Goal: Task Accomplishment & Management: Use online tool/utility

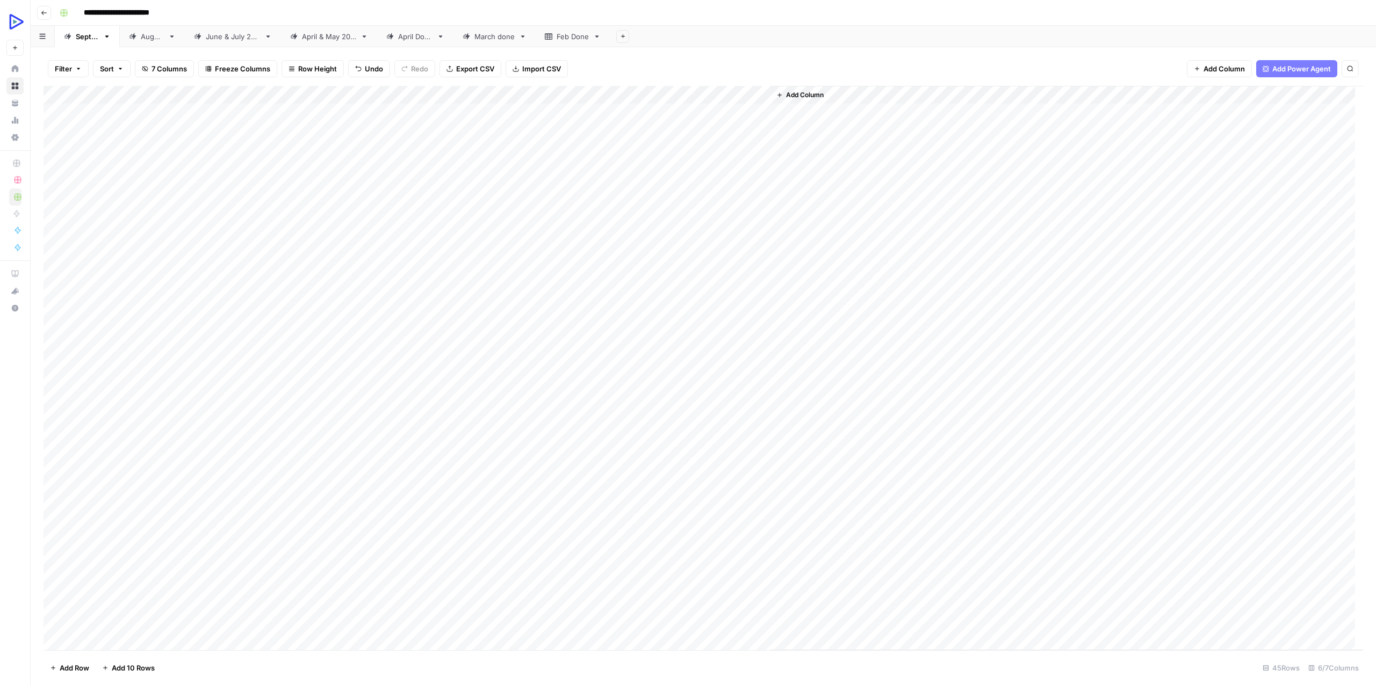
click at [957, 133] on div "Add Column" at bounding box center [1066, 368] width 592 height 565
click at [210, 132] on div "Add Column" at bounding box center [703, 368] width 1319 height 565
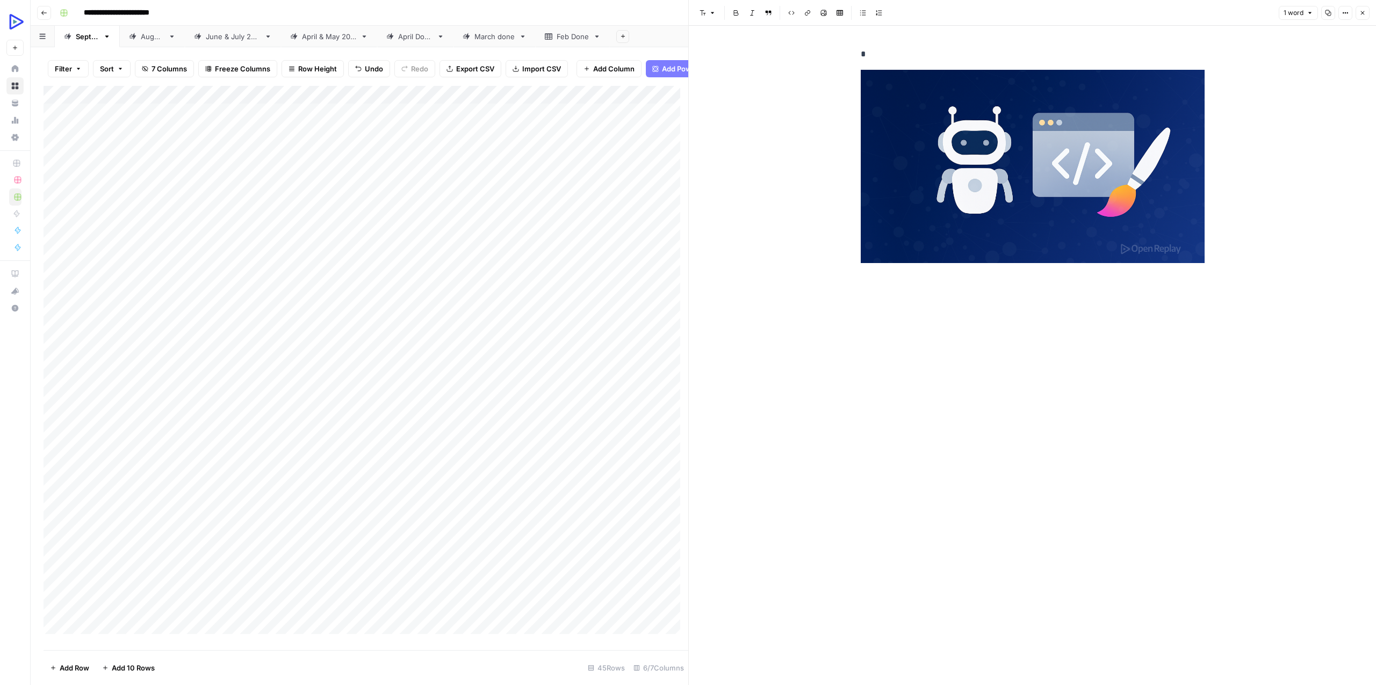
click at [207, 154] on div "Add Column" at bounding box center [366, 364] width 645 height 556
click at [211, 156] on div "Add Column" at bounding box center [366, 364] width 645 height 556
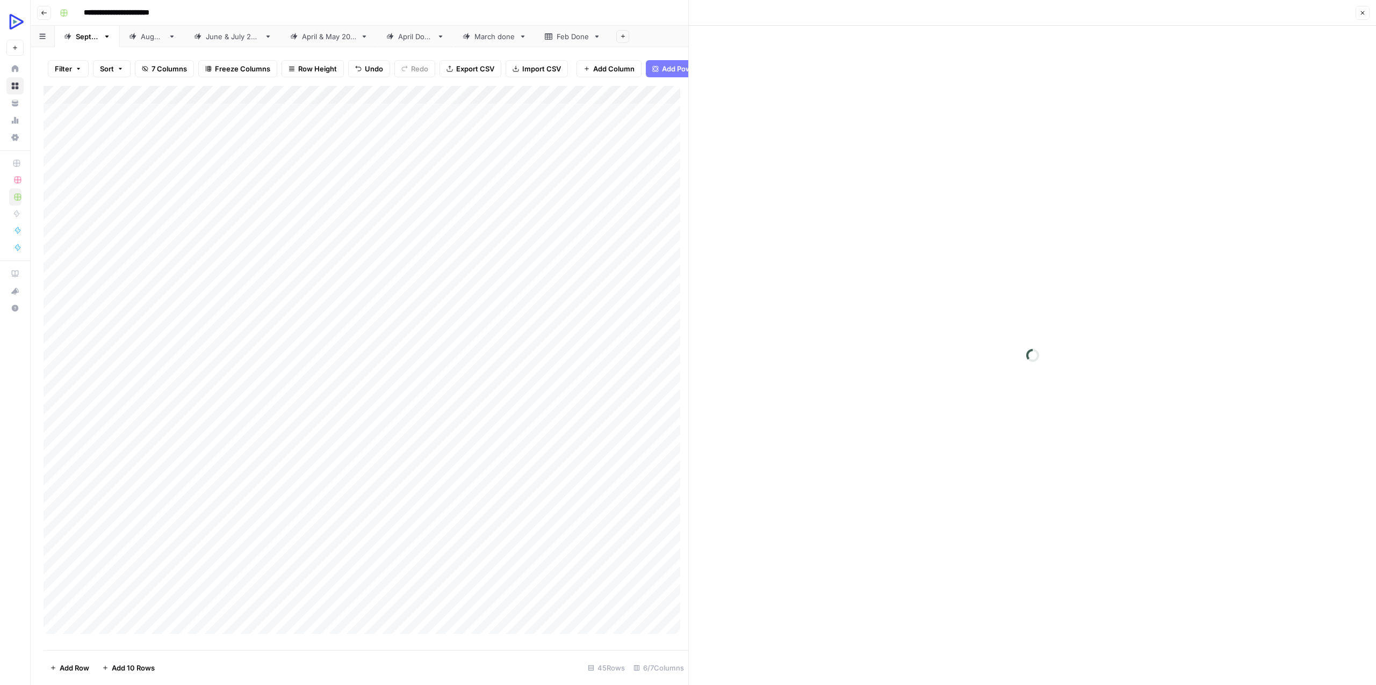
click at [211, 156] on div at bounding box center [204, 157] width 55 height 20
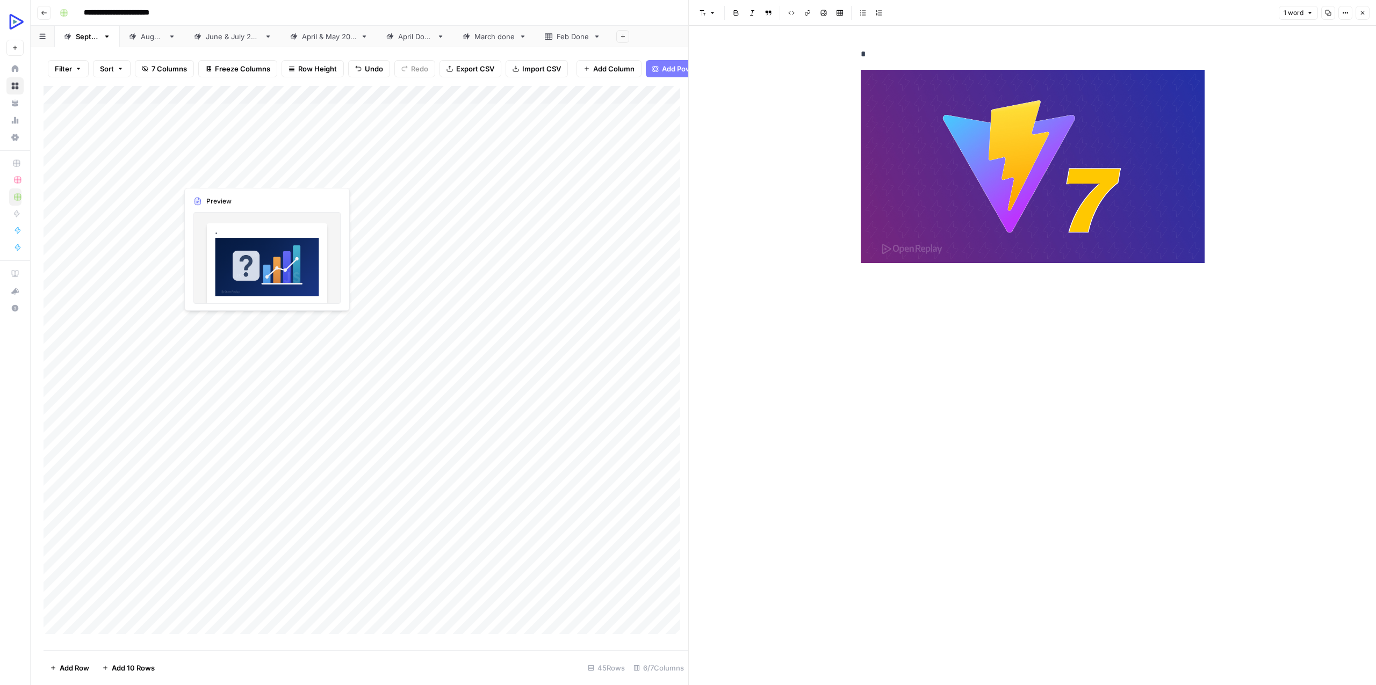
click at [201, 175] on div "Add Column" at bounding box center [366, 364] width 645 height 556
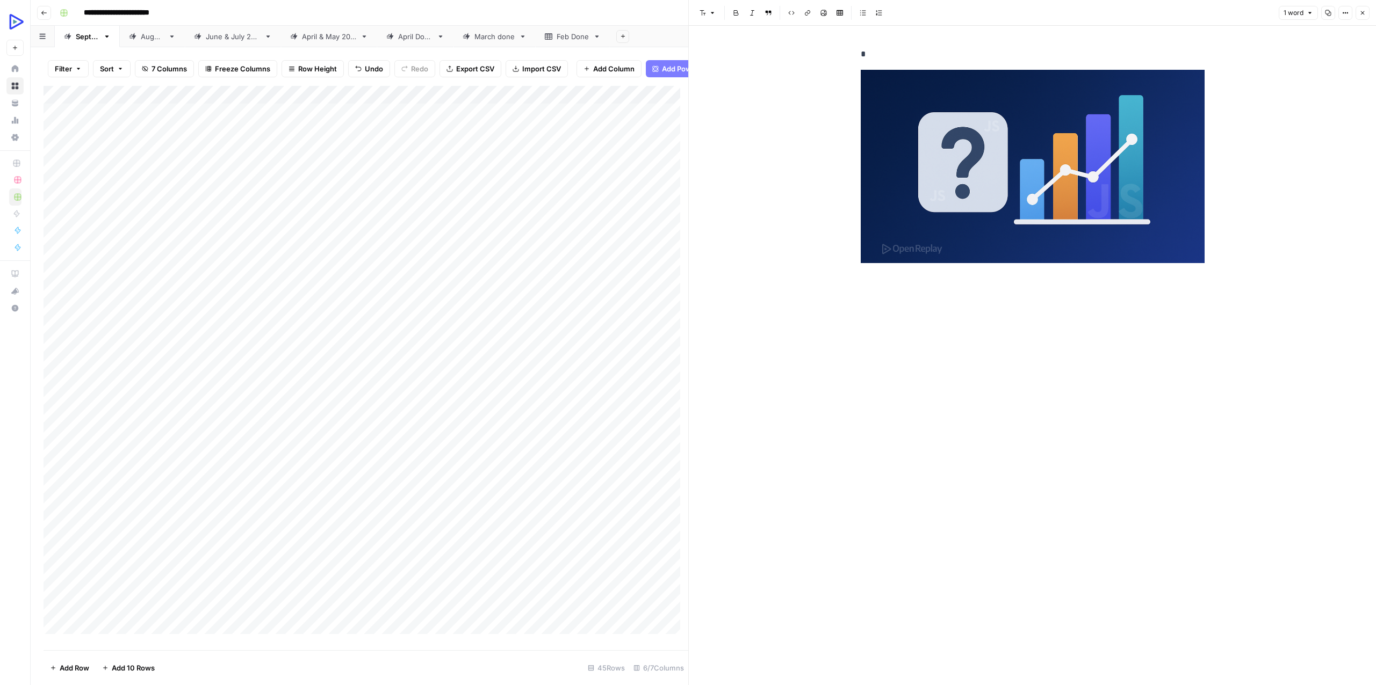
click at [194, 188] on div "Add Column" at bounding box center [366, 364] width 645 height 556
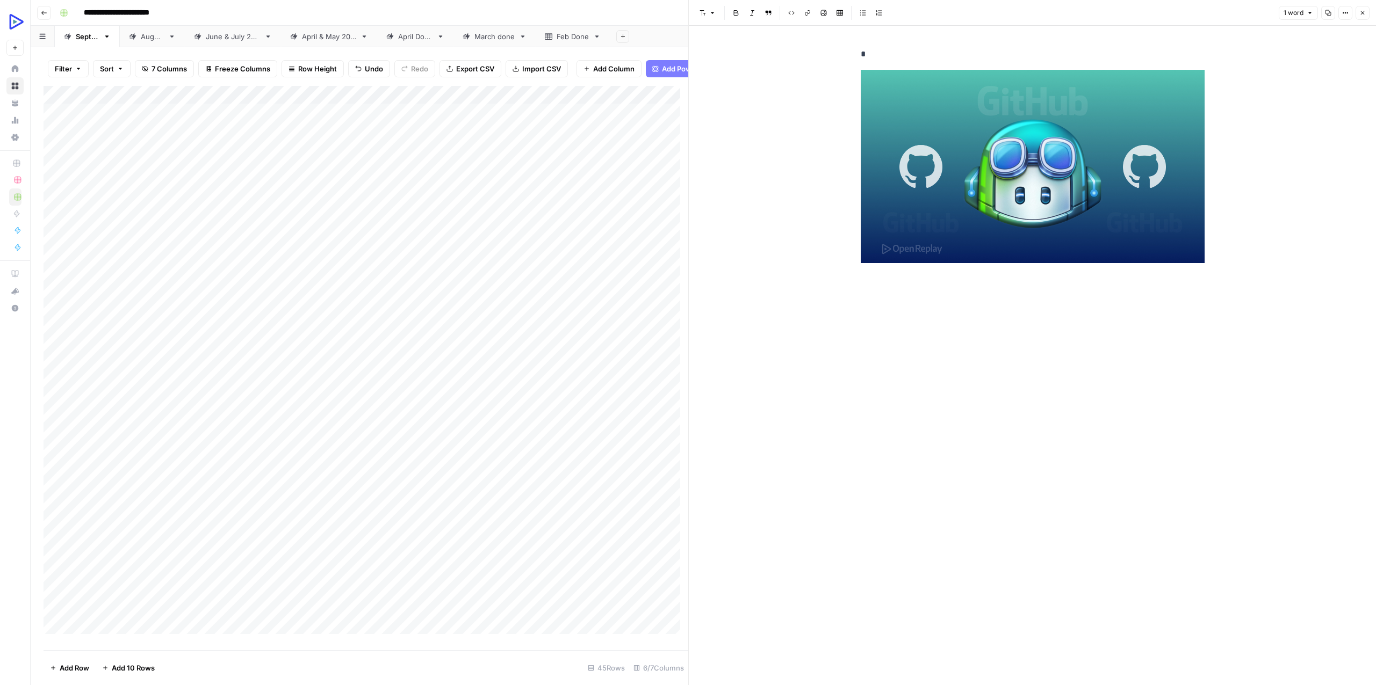
click at [198, 209] on div "Add Column" at bounding box center [366, 364] width 645 height 556
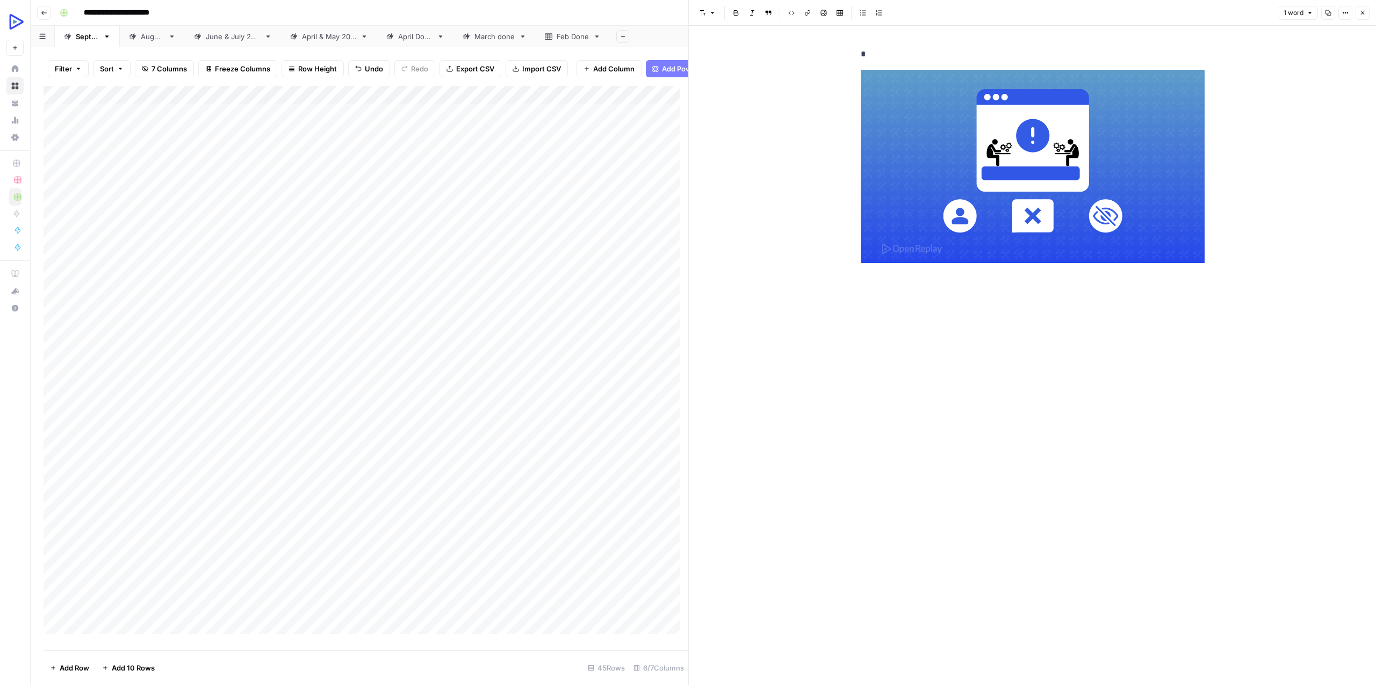
click at [192, 232] on div "Add Column" at bounding box center [366, 364] width 645 height 556
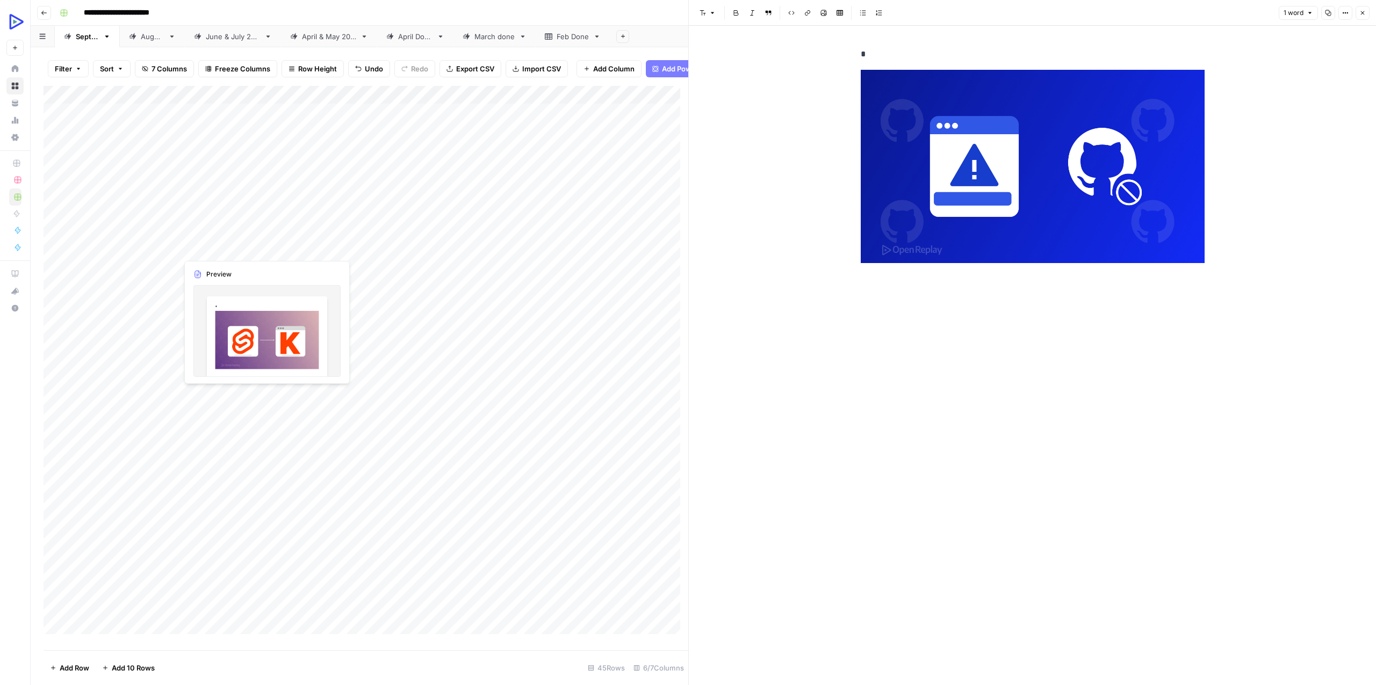
click at [201, 247] on div "Add Column" at bounding box center [366, 364] width 645 height 556
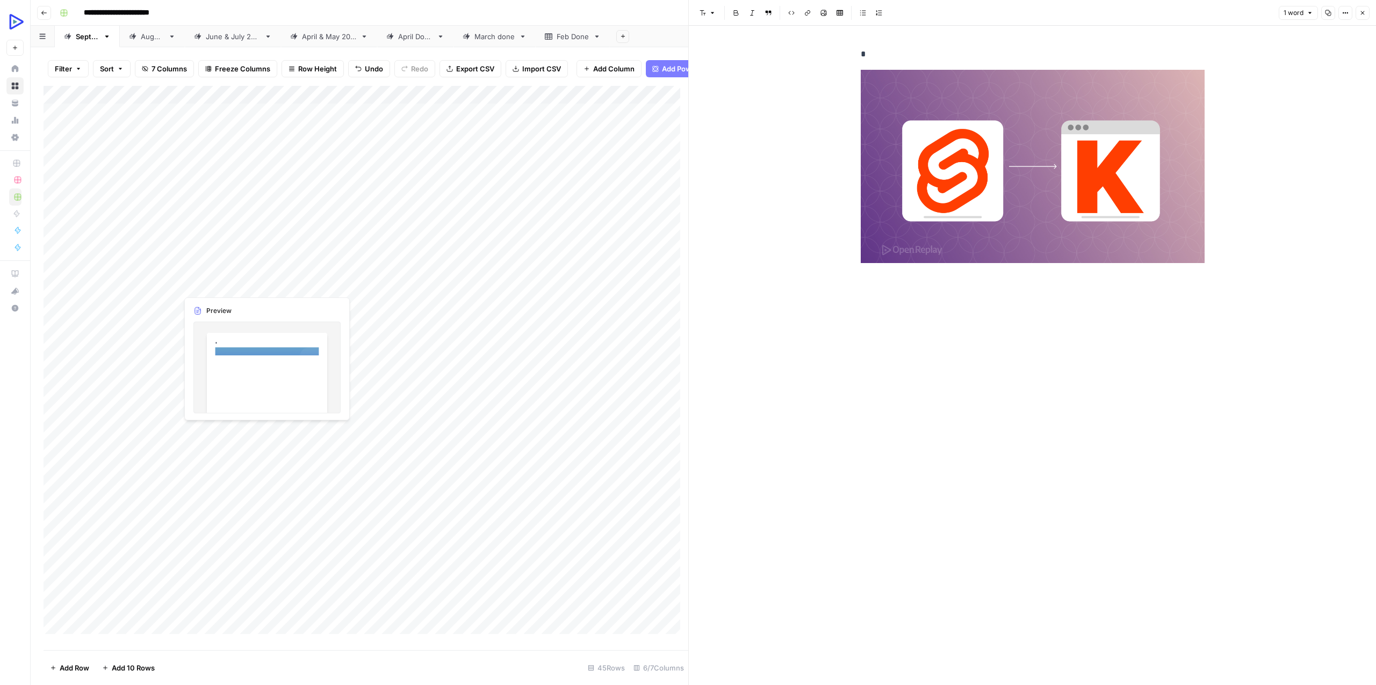
click at [199, 266] on div "Add Column" at bounding box center [366, 364] width 645 height 556
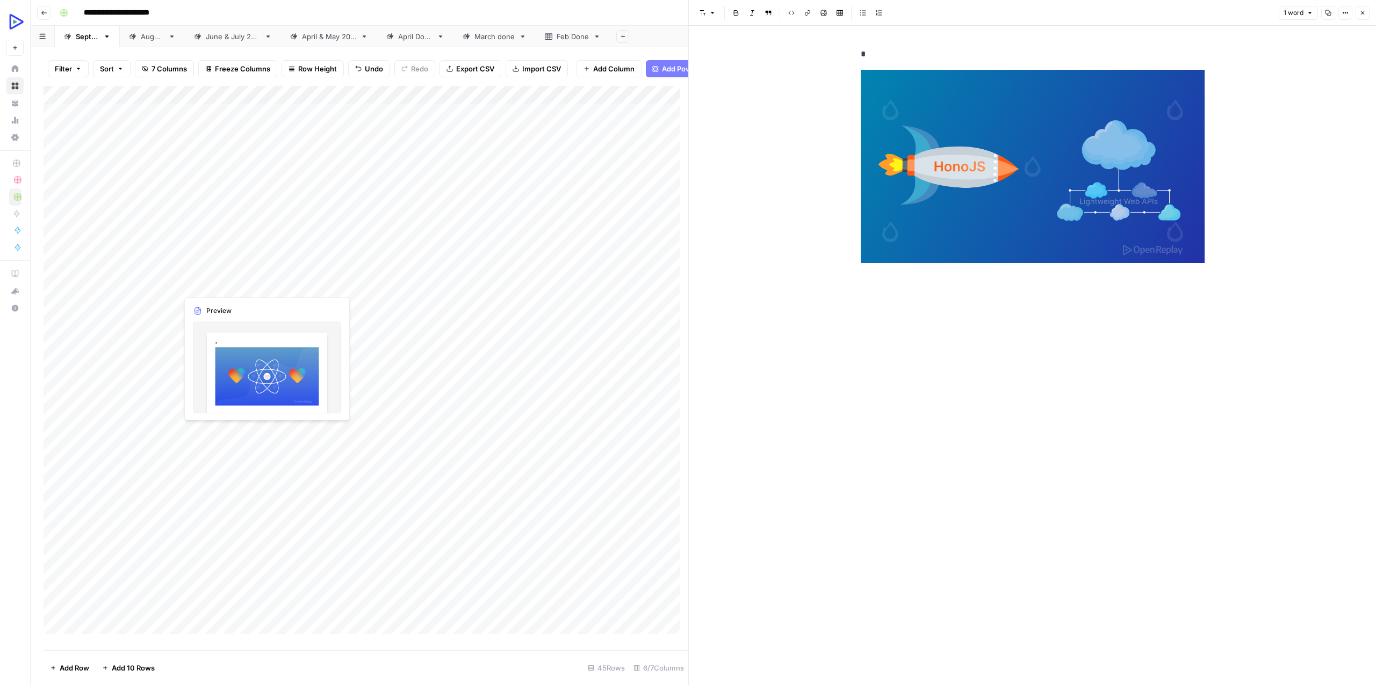
click at [215, 281] on div "Add Column" at bounding box center [366, 364] width 645 height 556
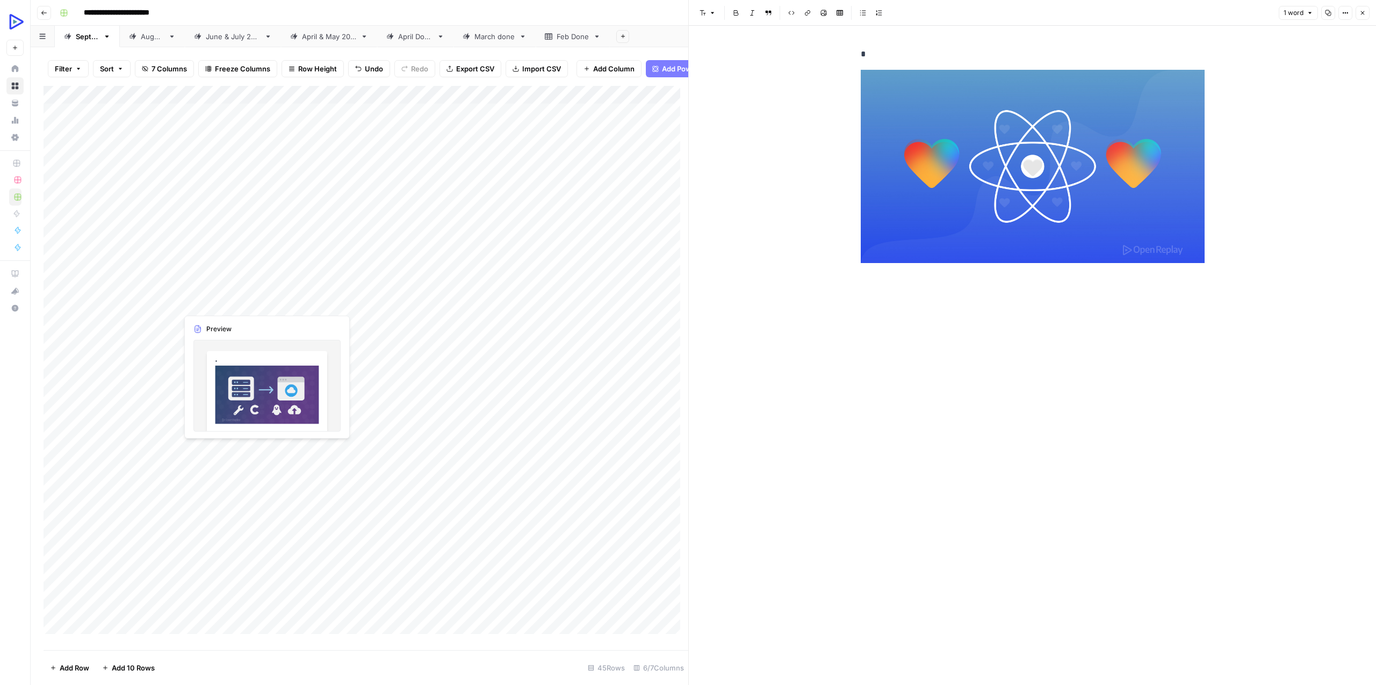
click at [190, 298] on div "Add Column" at bounding box center [366, 364] width 645 height 556
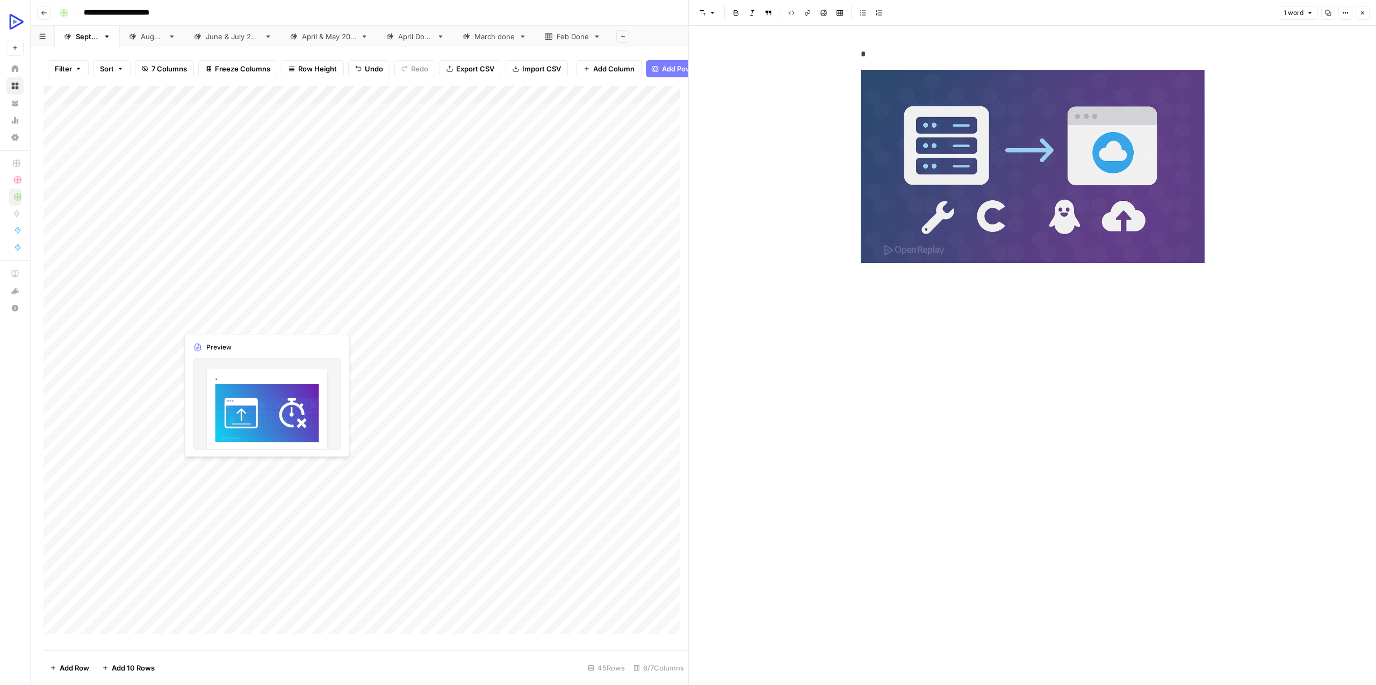
click at [210, 319] on div "Add Column" at bounding box center [366, 364] width 645 height 556
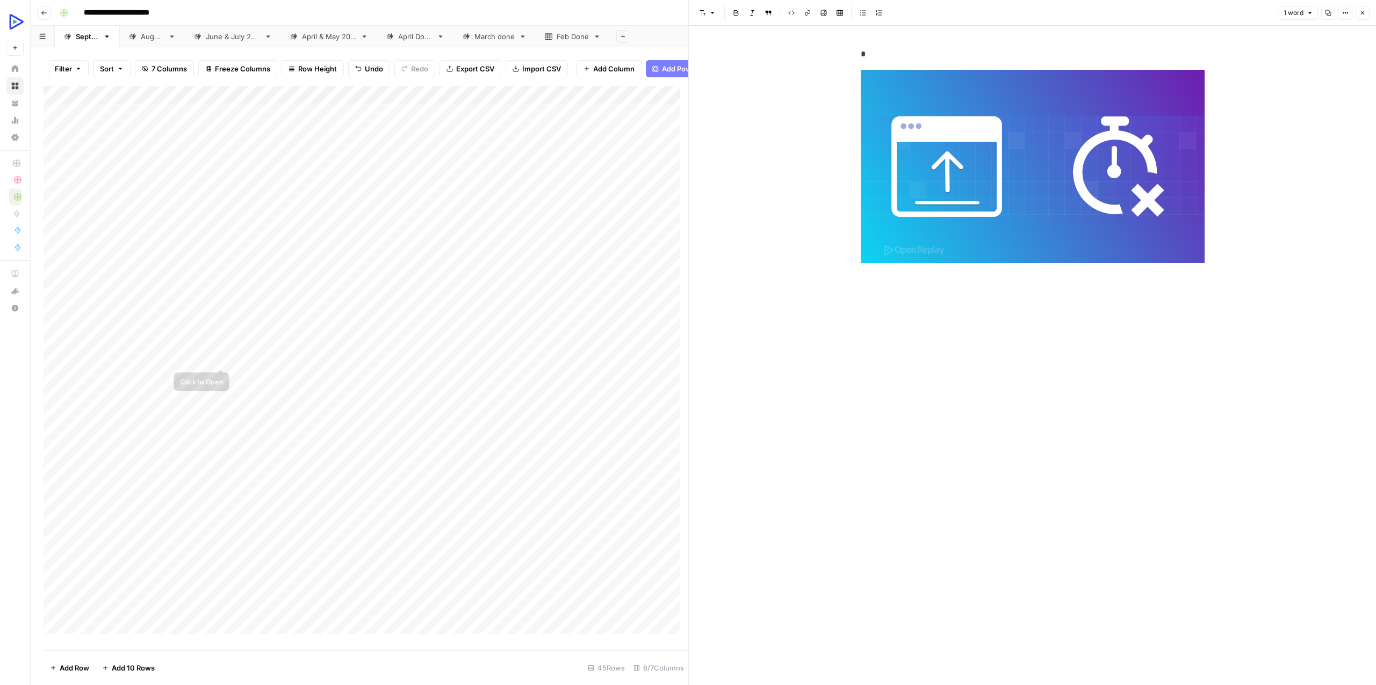
click at [214, 338] on div "Add Column" at bounding box center [366, 364] width 645 height 556
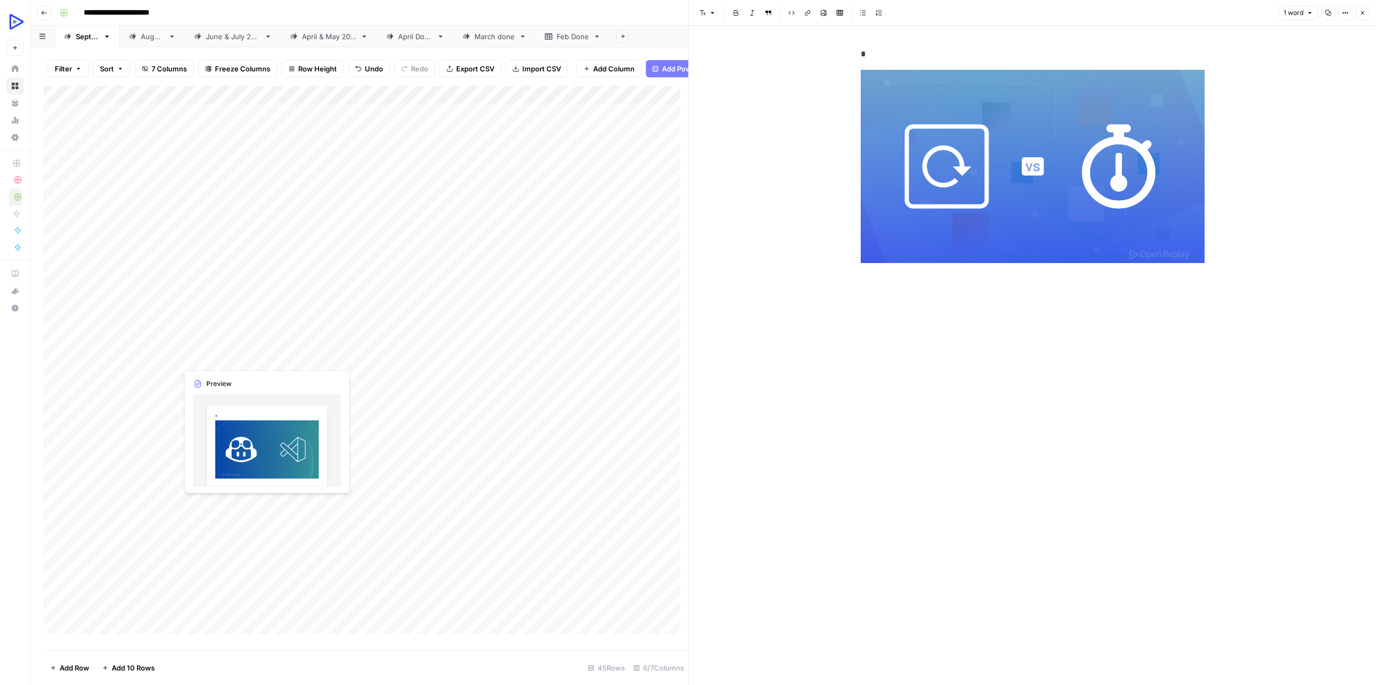
click at [212, 354] on div "Add Column" at bounding box center [366, 364] width 645 height 556
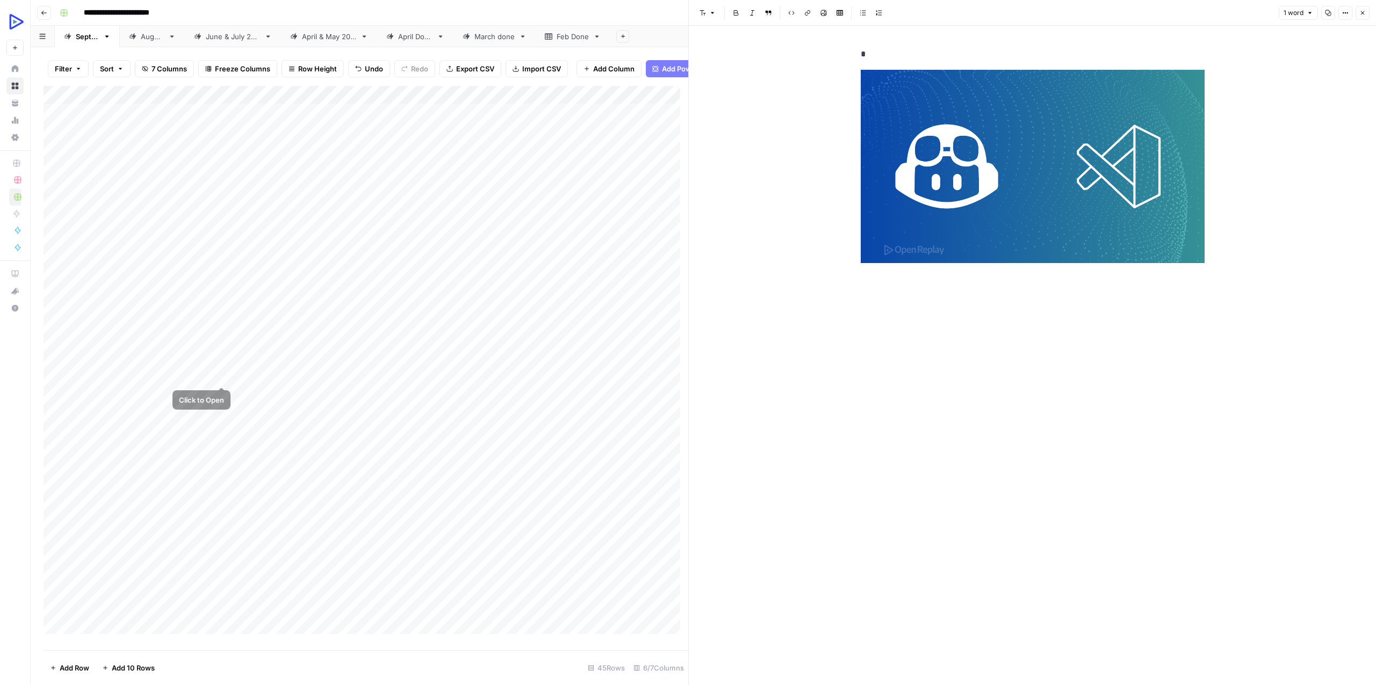
click at [206, 372] on div "Add Column" at bounding box center [366, 364] width 645 height 556
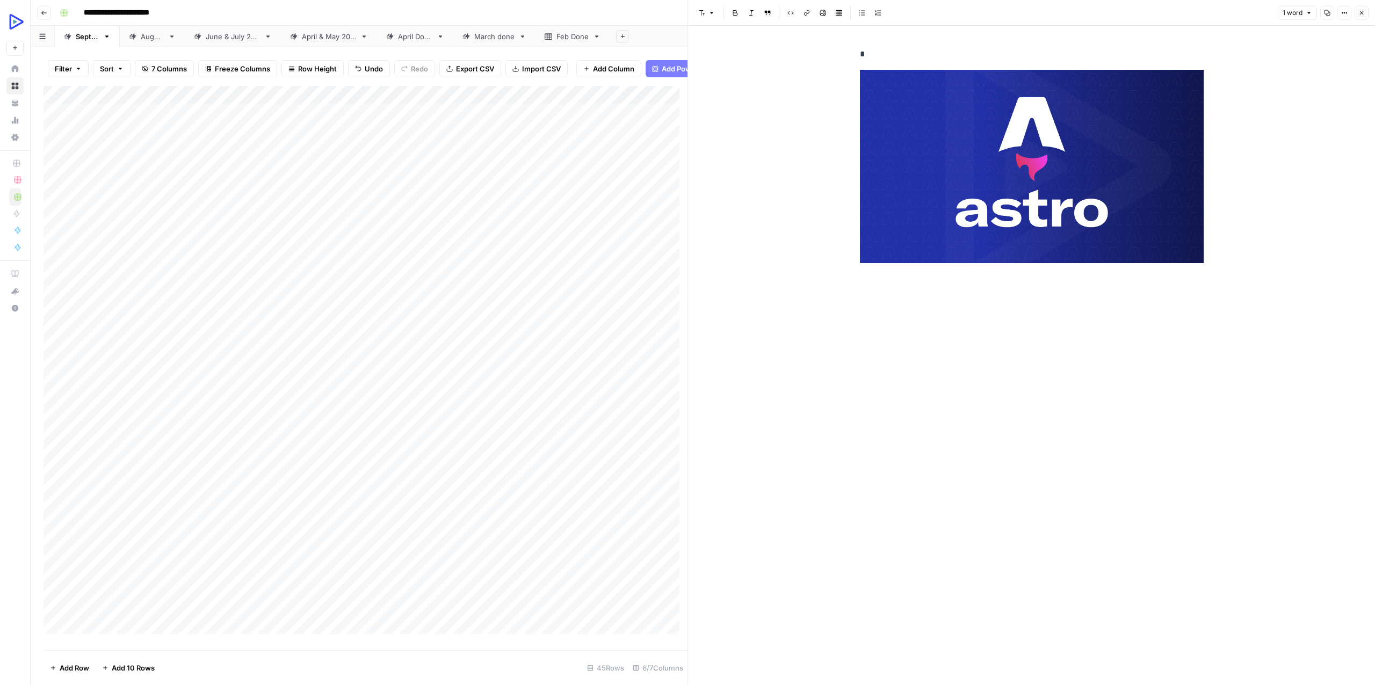
click at [1360, 11] on icon "button" at bounding box center [1361, 13] width 6 height 6
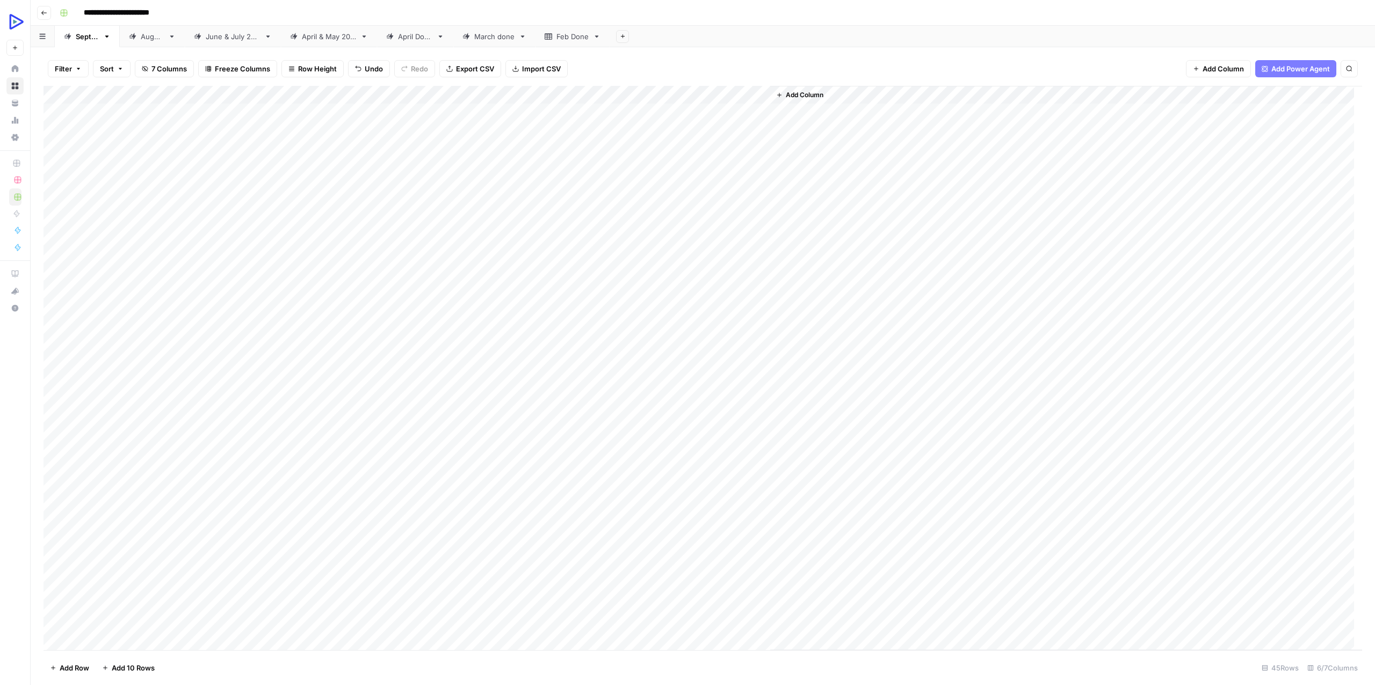
click at [275, 126] on div "Add Column" at bounding box center [703, 368] width 1319 height 565
click at [525, 113] on div "Add Column" at bounding box center [703, 368] width 1319 height 565
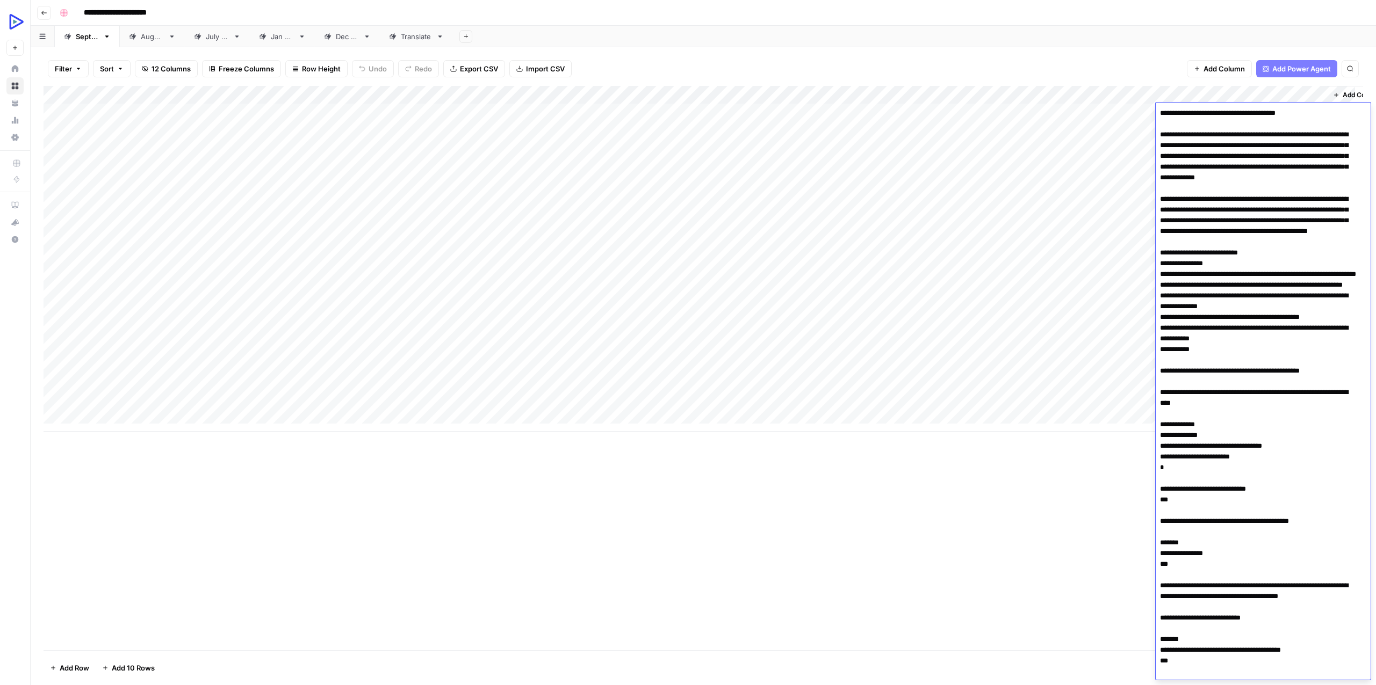
scroll to position [3952, 0]
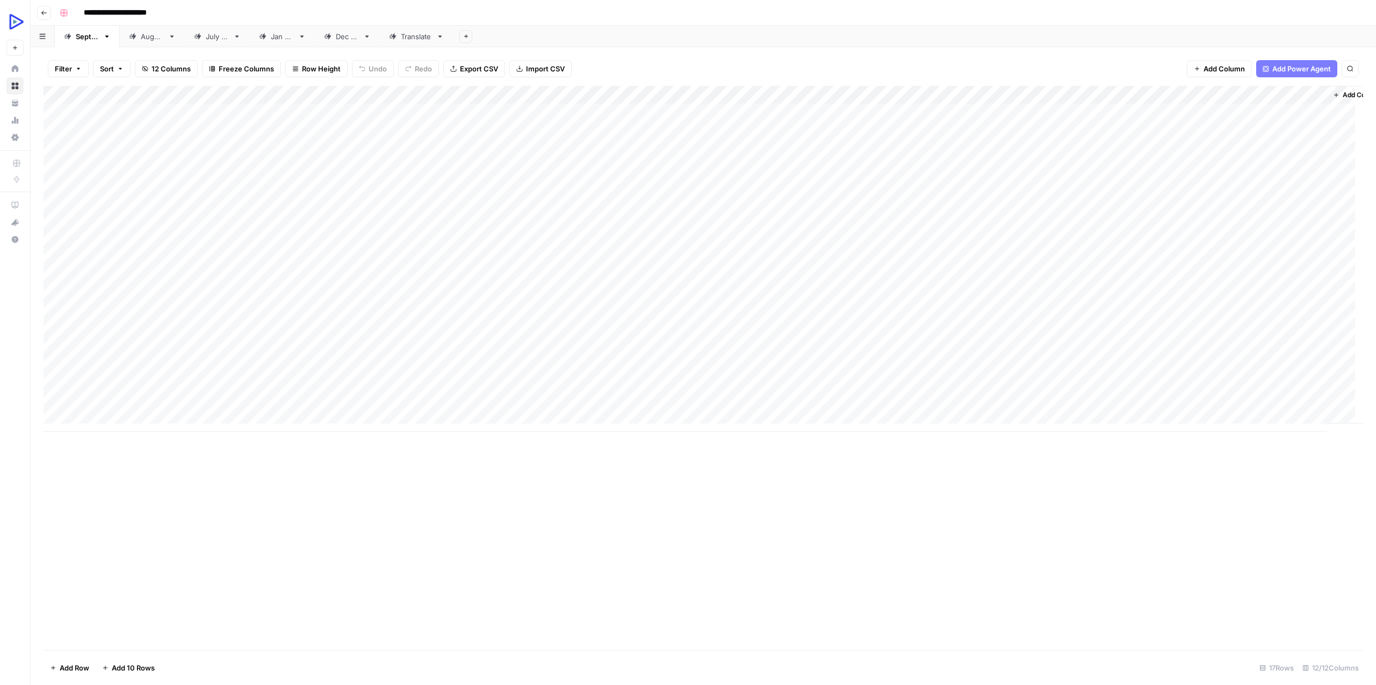
click at [1253, 112] on div "Add Column" at bounding box center [703, 259] width 1319 height 346
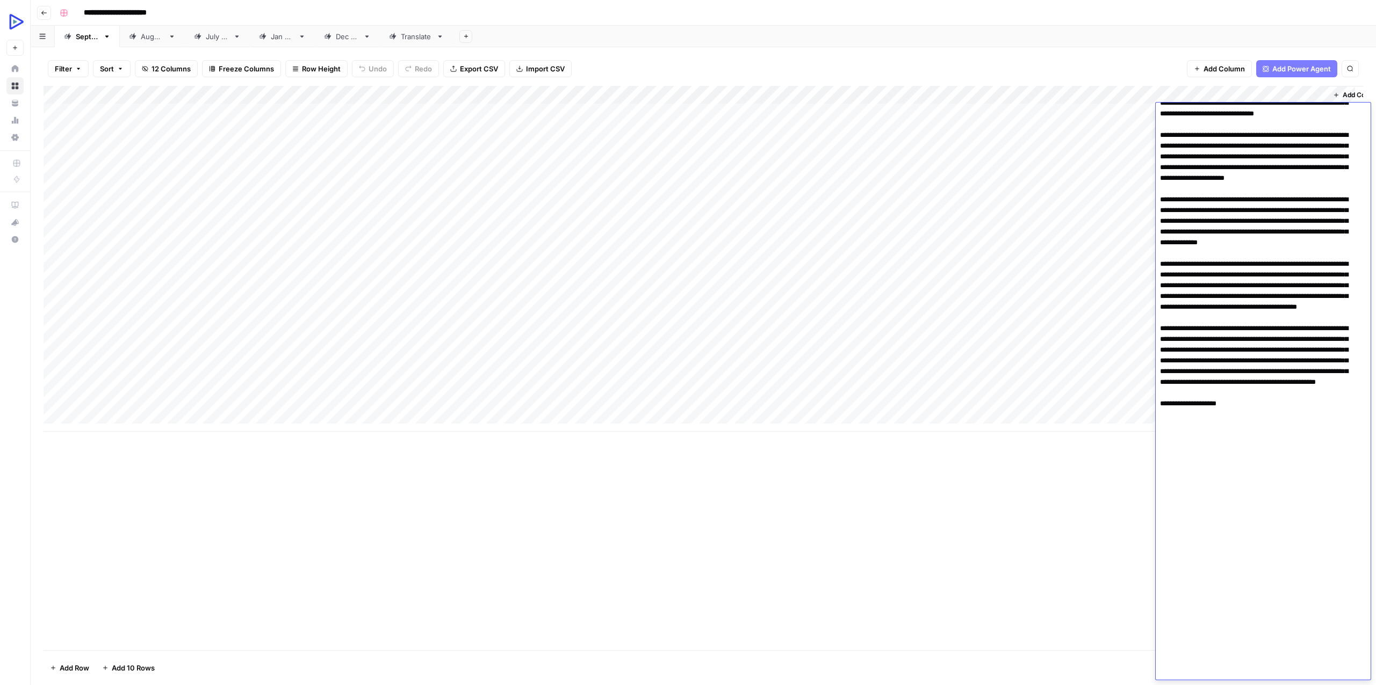
type textarea "*"
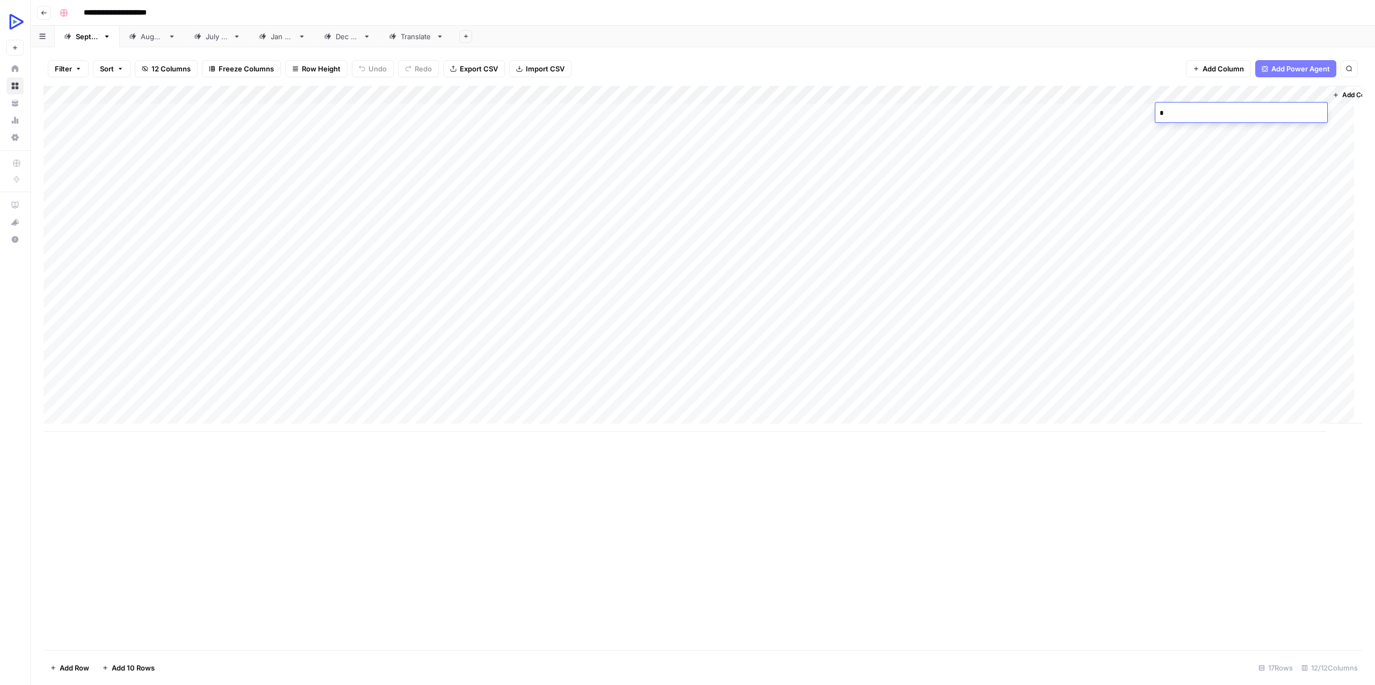
scroll to position [0, 0]
click at [1163, 175] on div "Add Column" at bounding box center [703, 259] width 1319 height 346
click at [1291, 134] on div "Add Column" at bounding box center [703, 259] width 1319 height 346
click at [1278, 112] on div "Add Column" at bounding box center [703, 259] width 1319 height 346
click at [1252, 109] on div "Add Column" at bounding box center [703, 259] width 1319 height 346
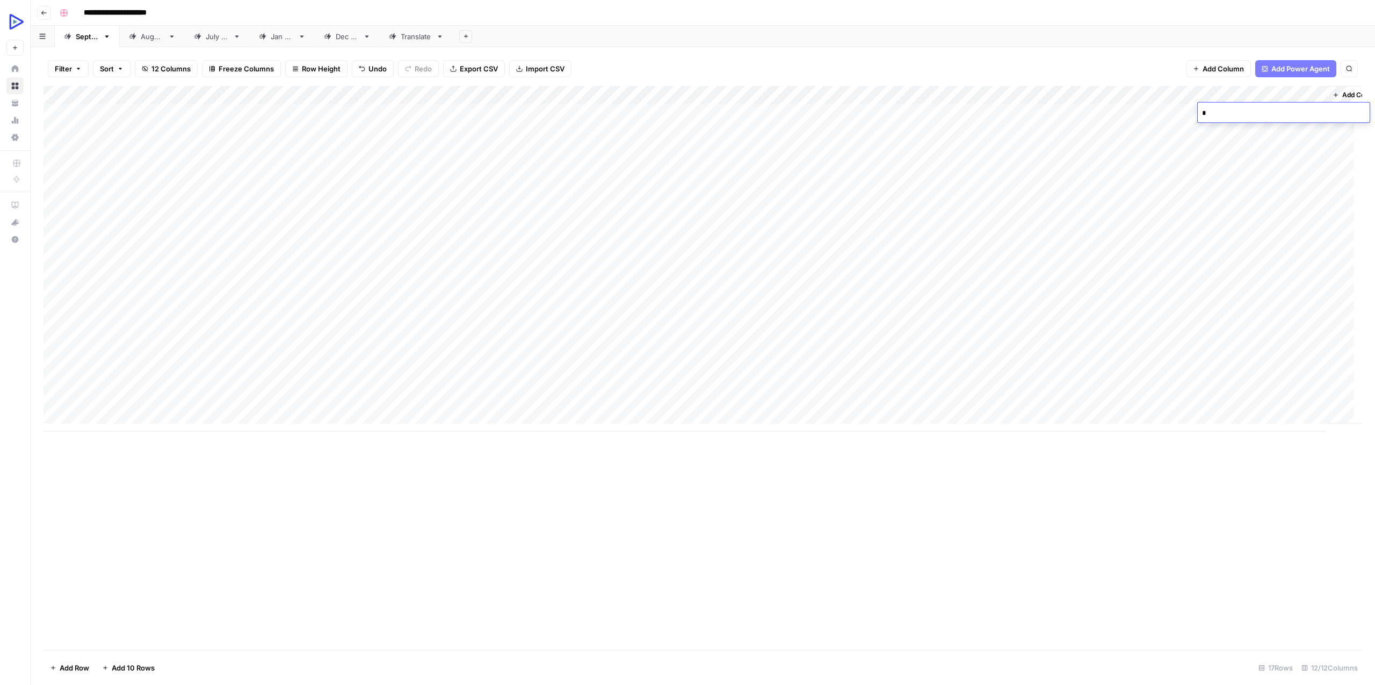
click at [1252, 109] on textarea "*" at bounding box center [1284, 113] width 172 height 15
click at [1217, 151] on div "Add Column" at bounding box center [703, 259] width 1319 height 346
click at [145, 115] on div "Add Column" at bounding box center [366, 259] width 644 height 346
click at [175, 140] on div "Add Column" at bounding box center [366, 259] width 644 height 346
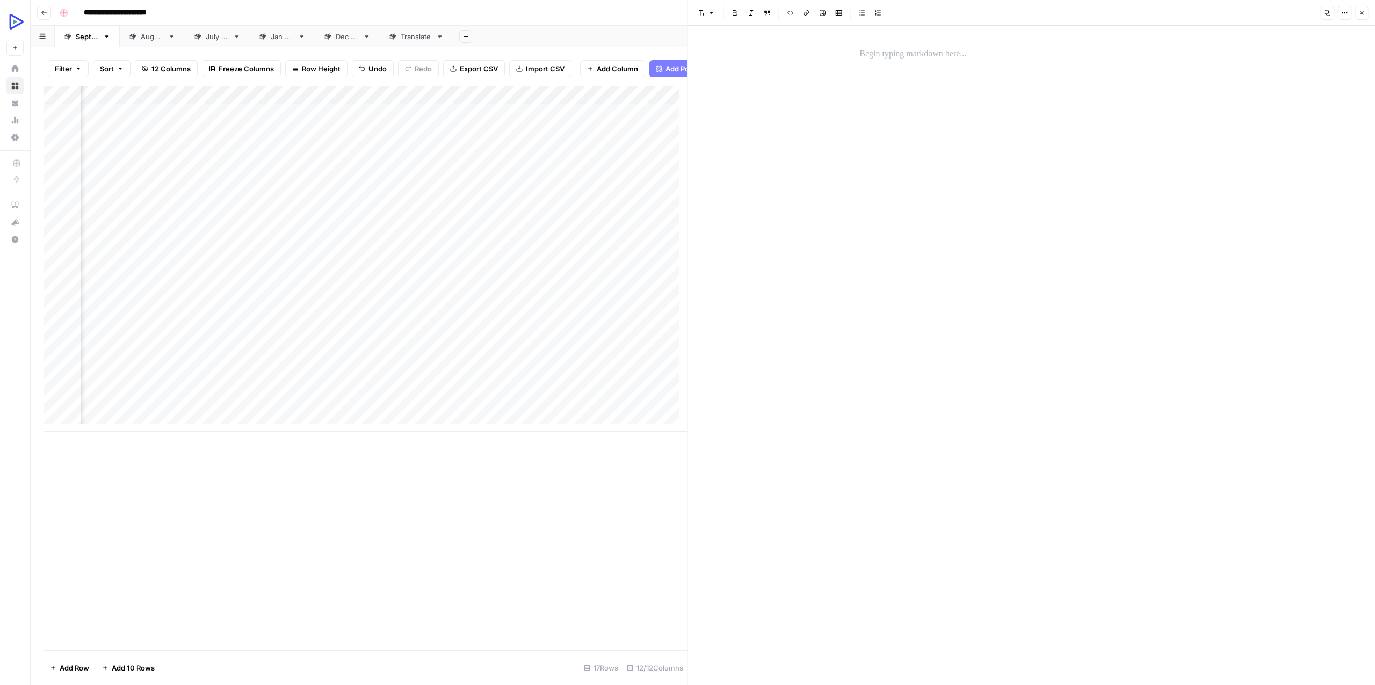
click at [1367, 13] on button "Close" at bounding box center [1362, 13] width 14 height 14
click at [1259, 119] on div "Add Column" at bounding box center [703, 259] width 1319 height 346
click at [1252, 115] on div "Add Column" at bounding box center [703, 259] width 1319 height 346
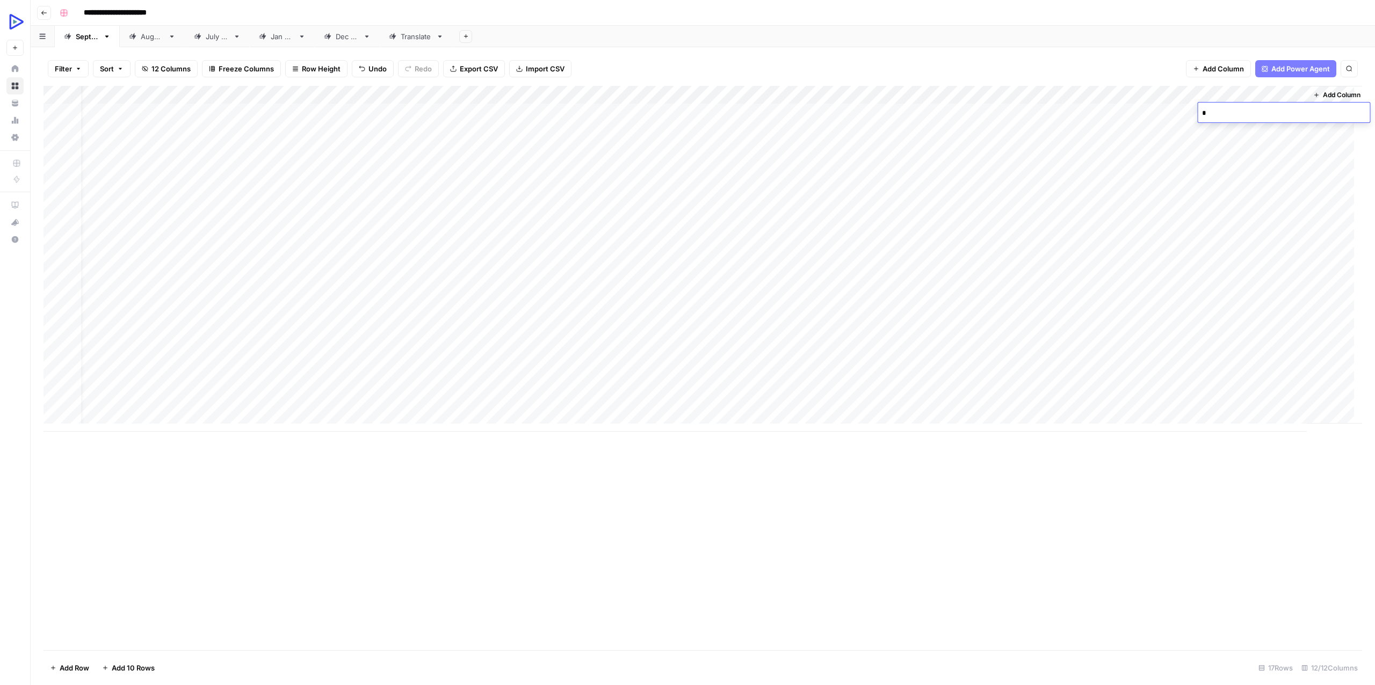
click at [1252, 120] on textarea "*" at bounding box center [1284, 113] width 172 height 15
paste textarea "**********"
type textarea "**********"
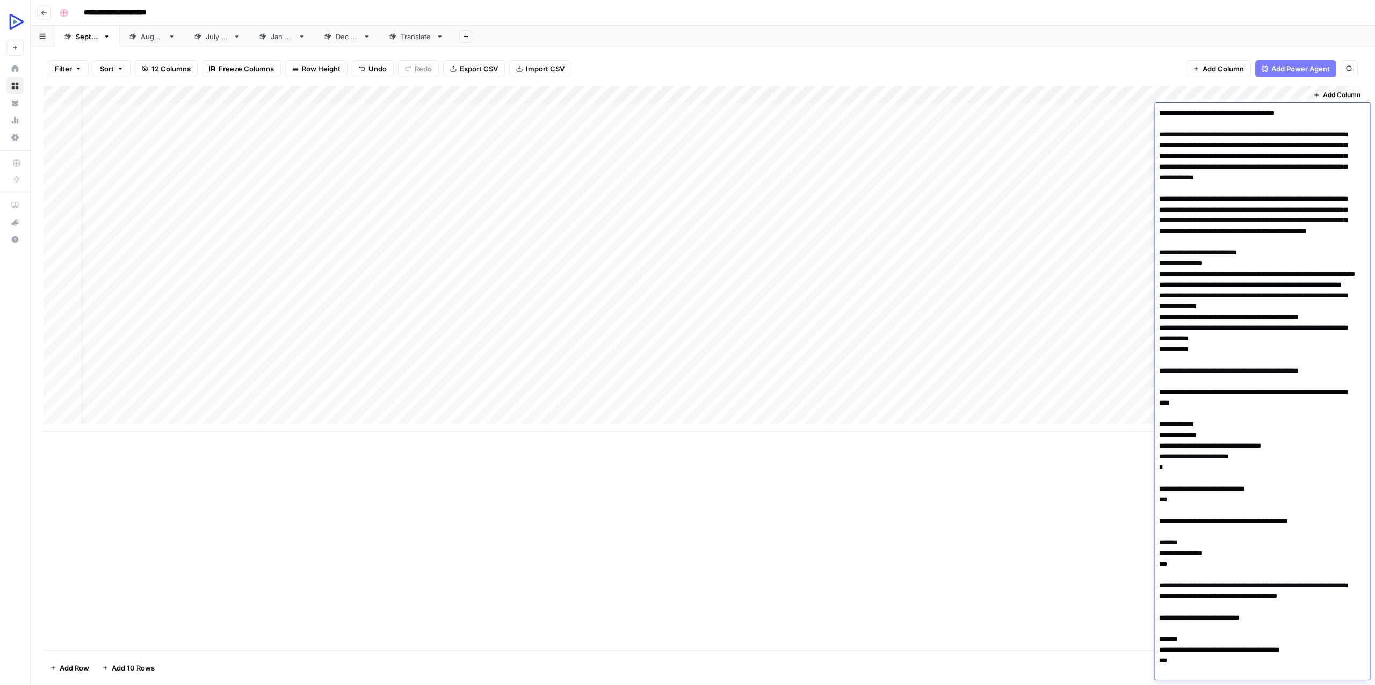
scroll to position [3949, 0]
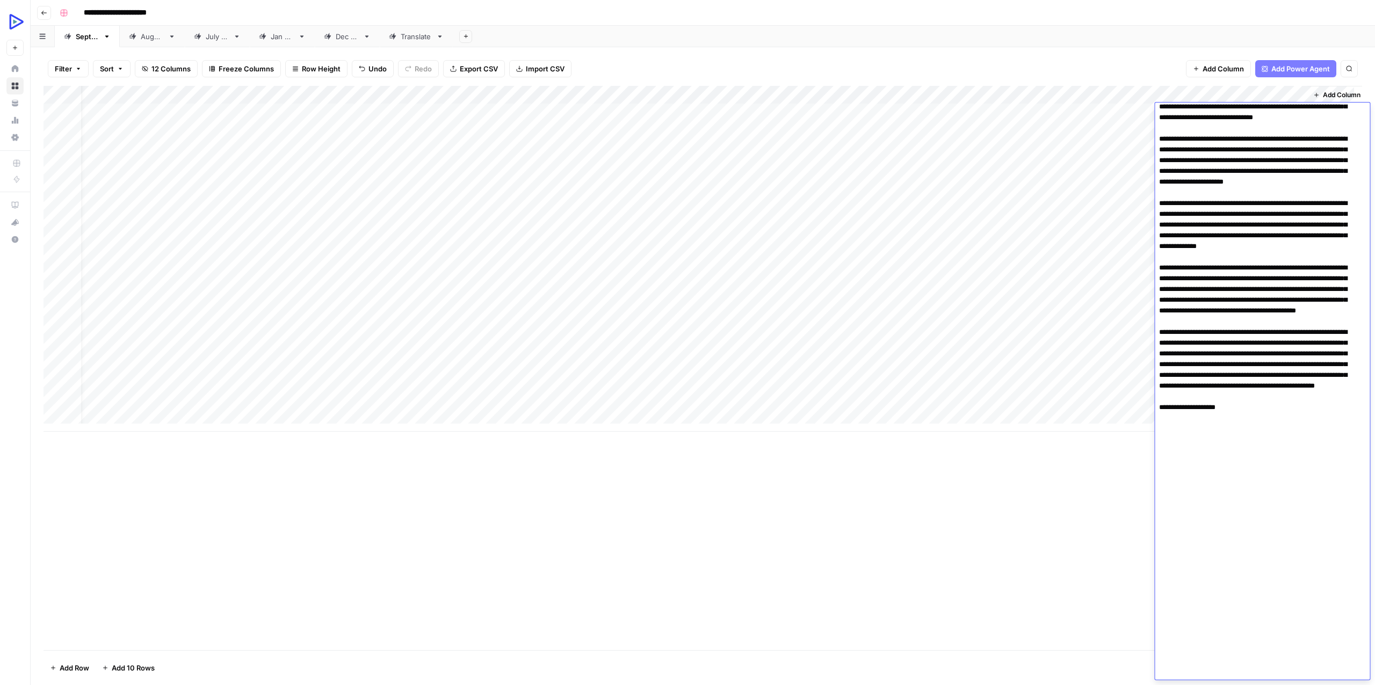
click at [1107, 158] on div "Add Column" at bounding box center [703, 259] width 1319 height 346
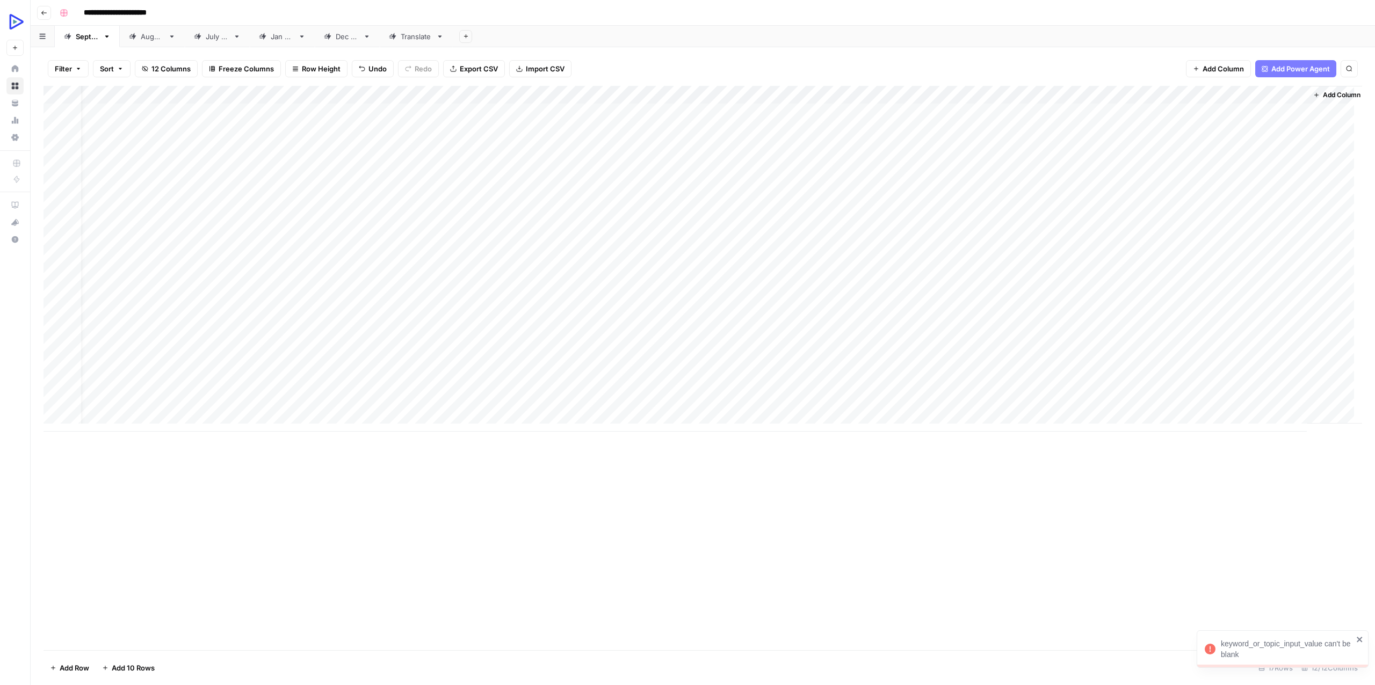
click at [139, 128] on div "Add Column" at bounding box center [703, 259] width 1319 height 346
click at [1361, 638] on icon "close" at bounding box center [1359, 639] width 5 height 5
